Goal: Task Accomplishment & Management: Use online tool/utility

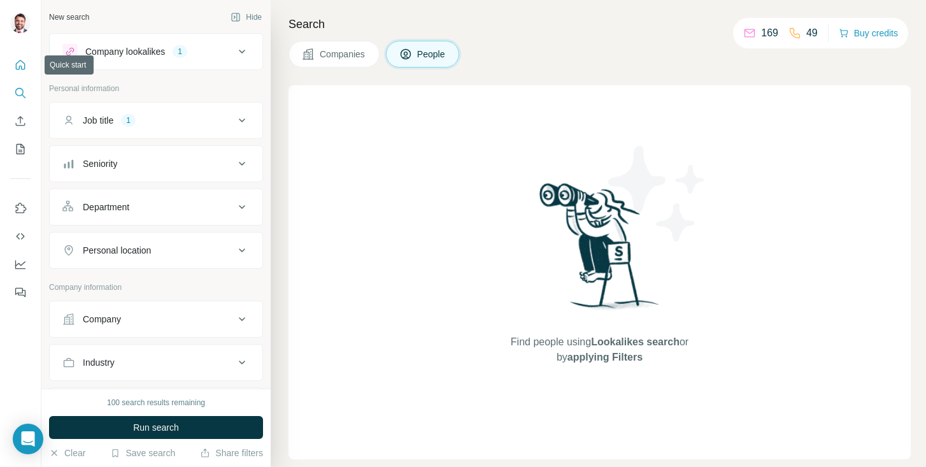
click at [17, 68] on icon "Quick start" at bounding box center [20, 65] width 13 height 13
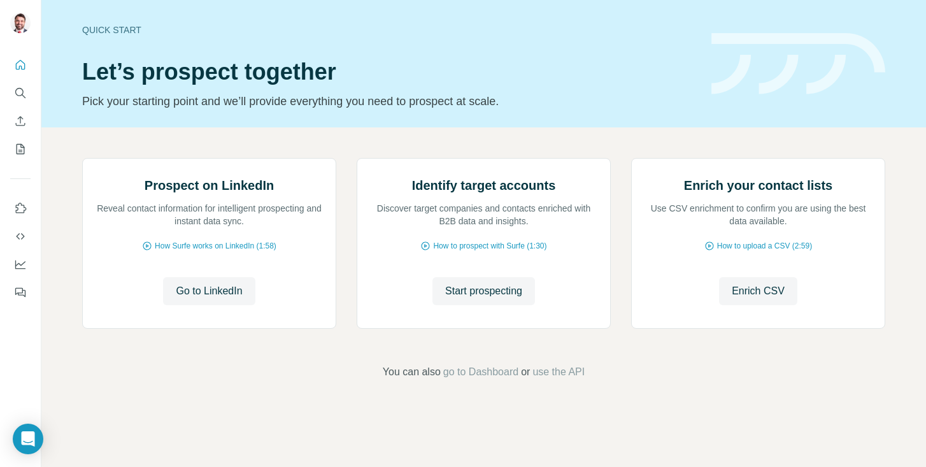
scroll to position [83, 0]
click at [417, 305] on div "Start prospecting Start prospecting" at bounding box center [483, 291] width 227 height 28
click at [445, 299] on span "Start prospecting" at bounding box center [483, 290] width 77 height 15
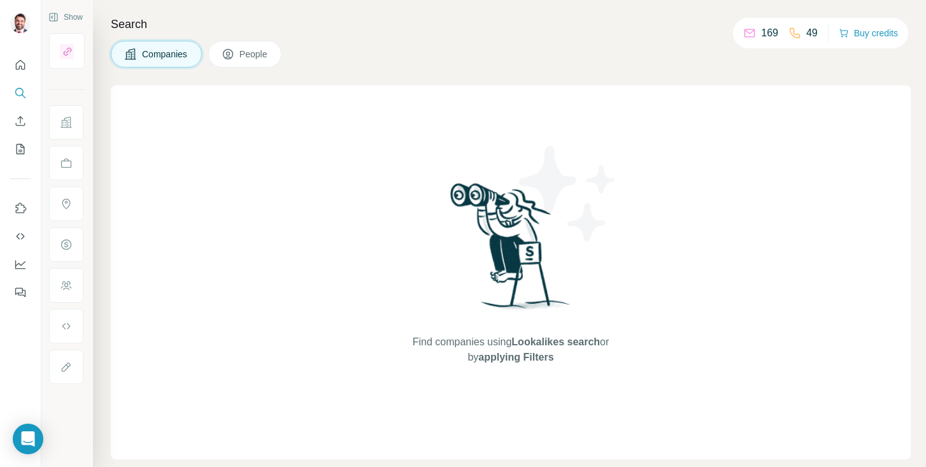
click at [247, 48] on span "People" at bounding box center [253, 54] width 29 height 13
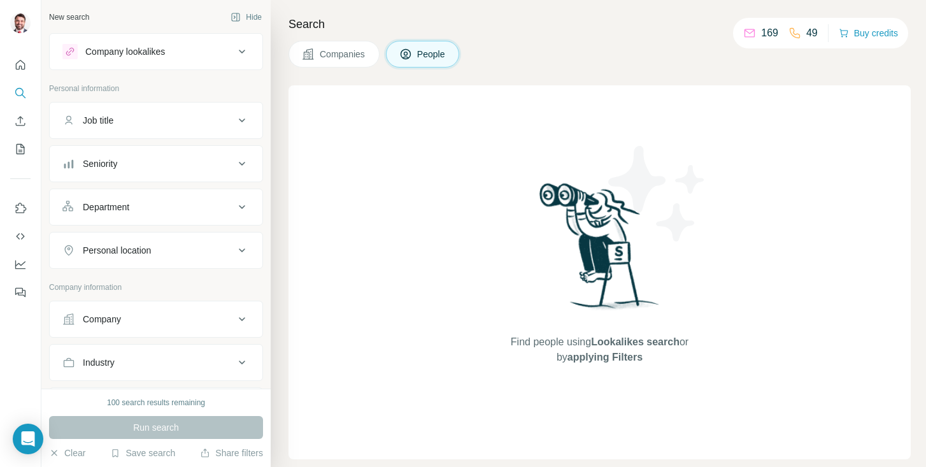
click at [132, 248] on div "Personal location" at bounding box center [117, 250] width 68 height 13
click at [124, 276] on input "text" at bounding box center [155, 282] width 187 height 23
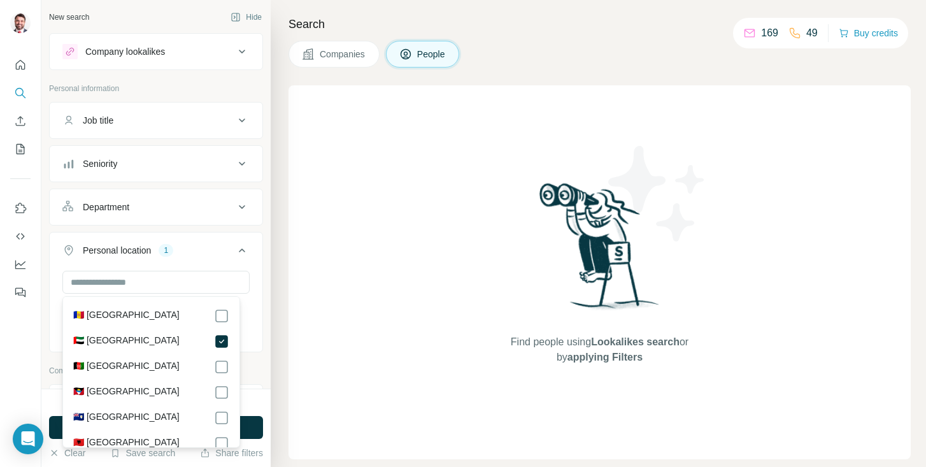
click at [255, 234] on div "New search Hide Company lookalikes Personal information Job title Seniority Dep…" at bounding box center [155, 194] width 229 height 389
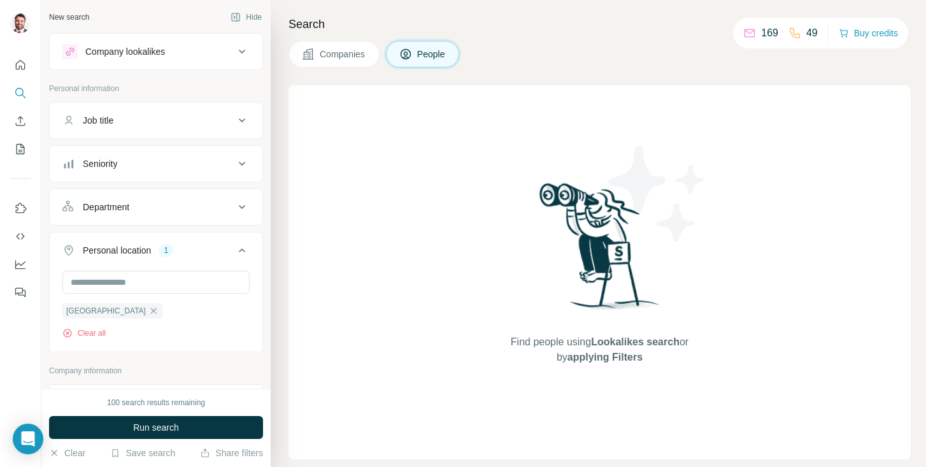
click at [154, 122] on div "Job title" at bounding box center [148, 120] width 172 height 13
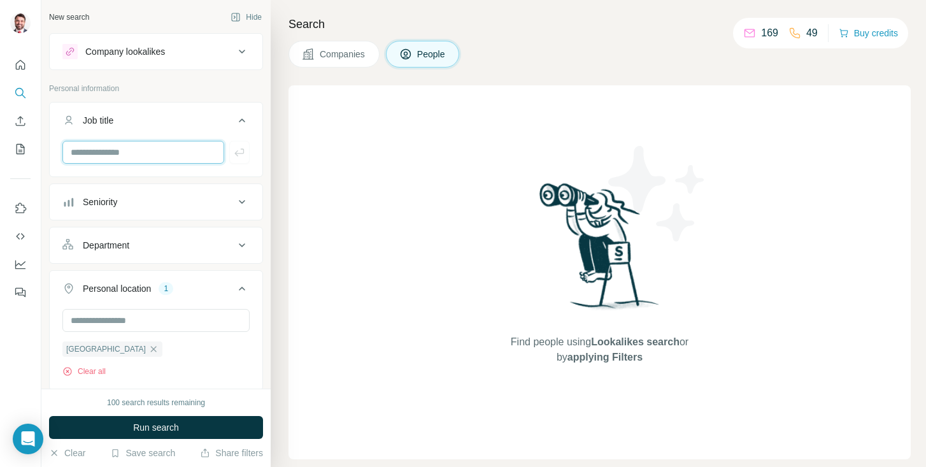
click at [132, 144] on input "text" at bounding box center [143, 152] width 162 height 23
type input "*"
type input "***"
click at [233, 150] on icon "button" at bounding box center [239, 152] width 13 height 13
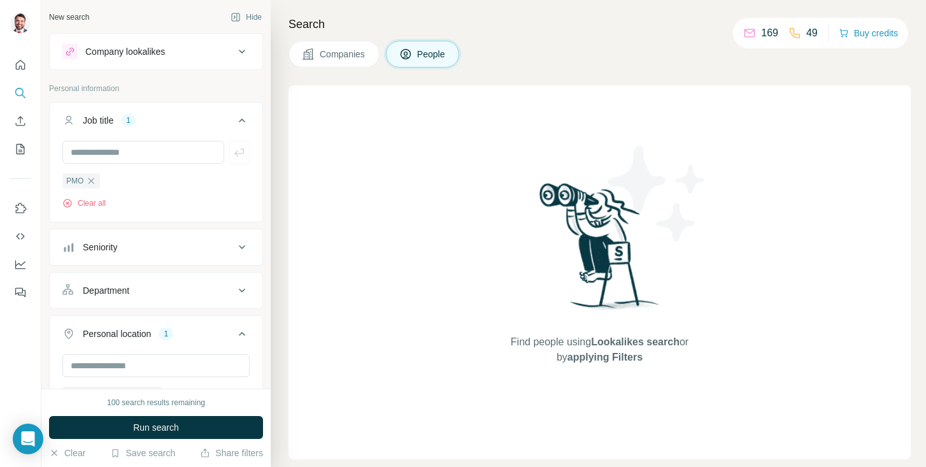
scroll to position [412, 0]
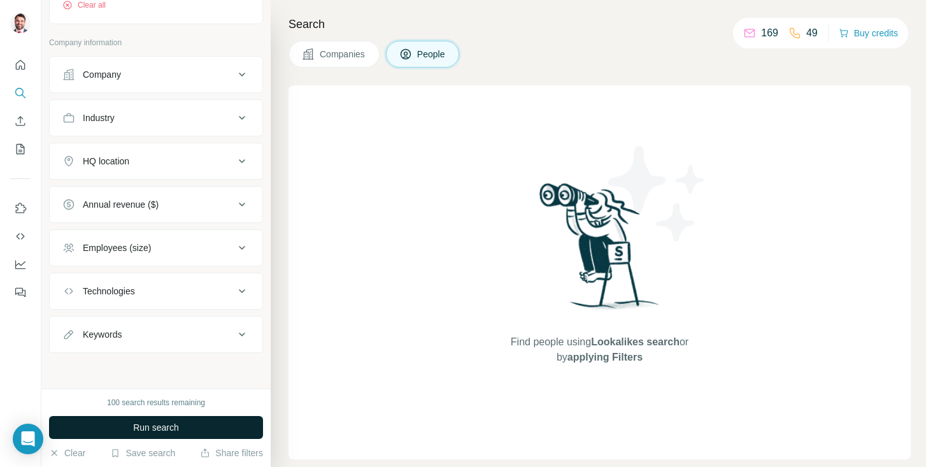
click at [148, 435] on button "Run search" at bounding box center [156, 427] width 214 height 23
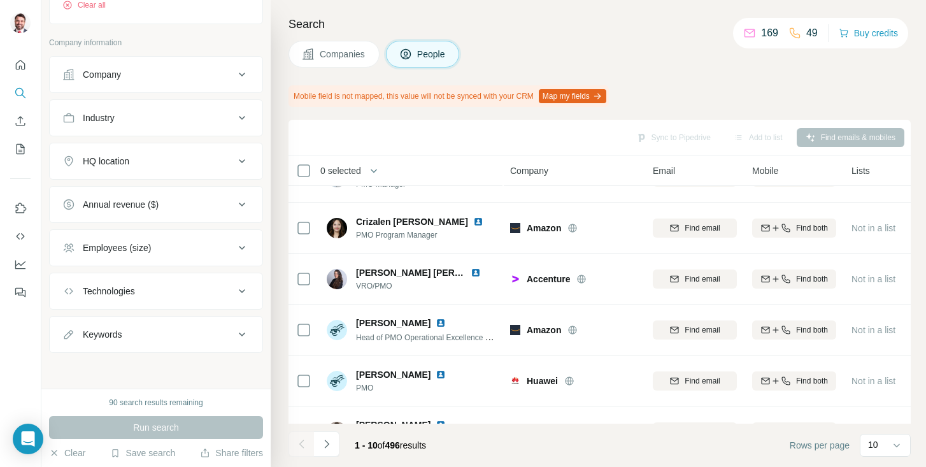
scroll to position [279, 0]
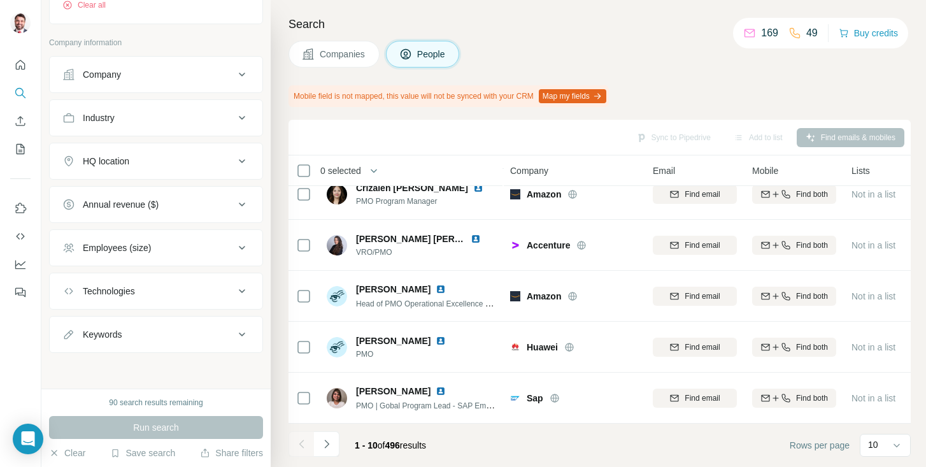
click at [739, 71] on div "Search Companies People Mobile field is not mapped, this value will not be sync…" at bounding box center [598, 233] width 655 height 467
